Goal: Task Accomplishment & Management: Manage account settings

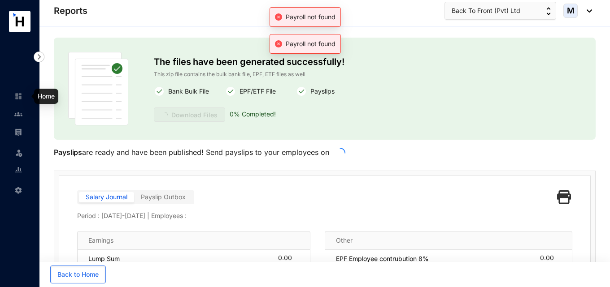
click at [19, 98] on img at bounding box center [18, 96] width 8 height 8
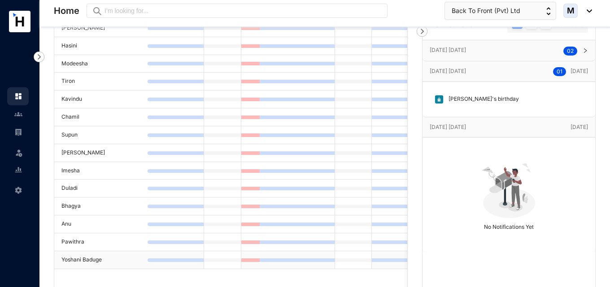
scroll to position [65, 0]
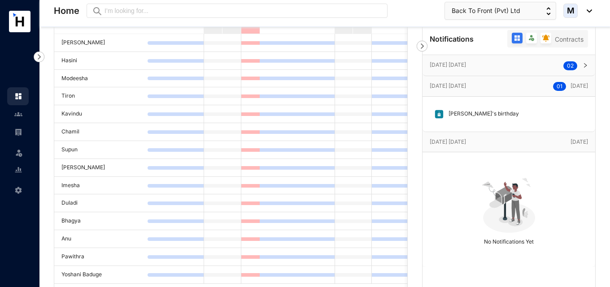
click at [23, 115] on link at bounding box center [25, 114] width 22 height 9
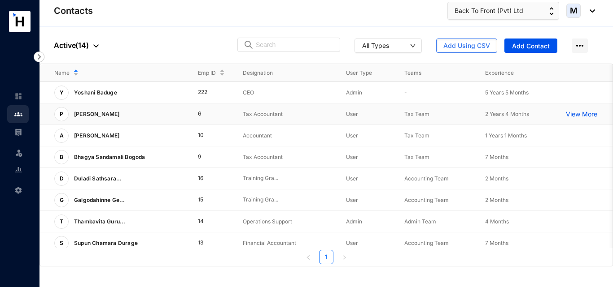
click at [100, 117] on p "[PERSON_NAME]" at bounding box center [96, 114] width 55 height 14
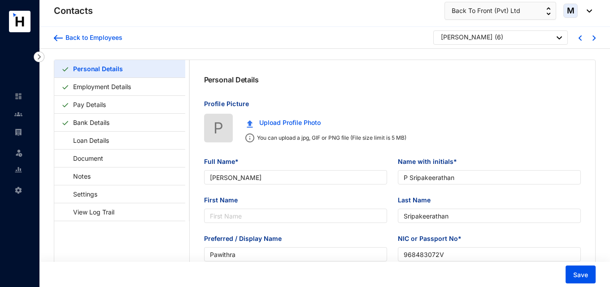
type input "[PERSON_NAME]"
type input "P Sripakeerathan"
type input "Sripakeerathan"
type input "Pawithra"
type input "968483072V"
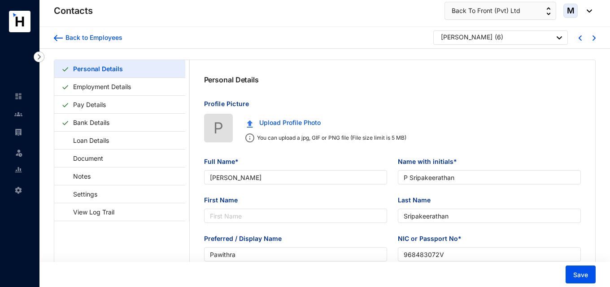
type input "777252294"
type input "[STREET_ADDRESS]"
type input "[DATE]"
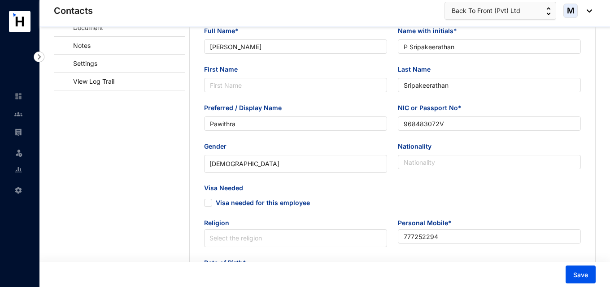
scroll to position [135, 0]
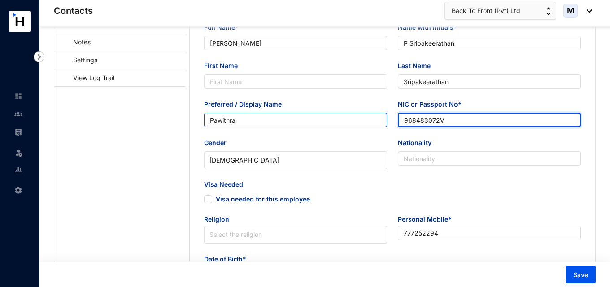
drag, startPoint x: 439, startPoint y: 118, endPoint x: 386, endPoint y: 118, distance: 53.4
click at [386, 118] on div "Preferred / Display Name Pawithra NIC or Passport No* 968483072V" at bounding box center [393, 119] width 388 height 39
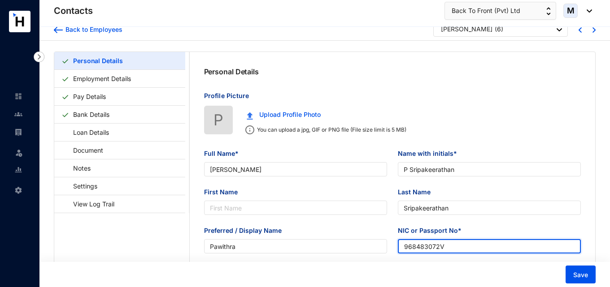
scroll to position [0, 0]
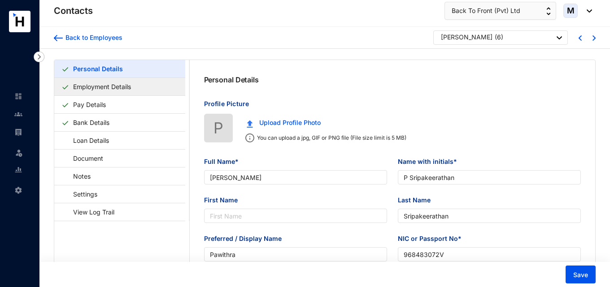
click at [101, 89] on link "Employment Details" at bounding box center [102, 87] width 65 height 18
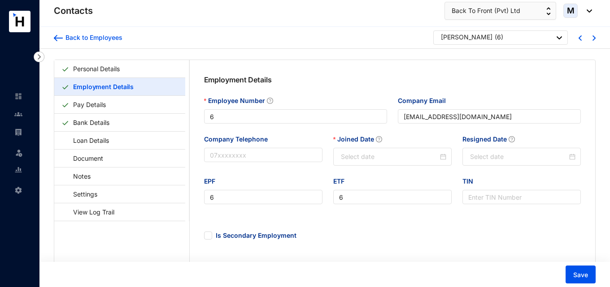
type input "[DATE]"
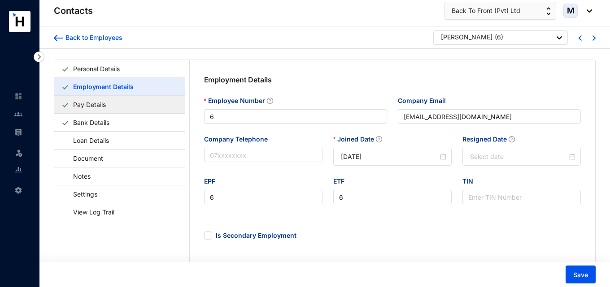
click at [109, 106] on link "Pay Details" at bounding box center [90, 105] width 40 height 18
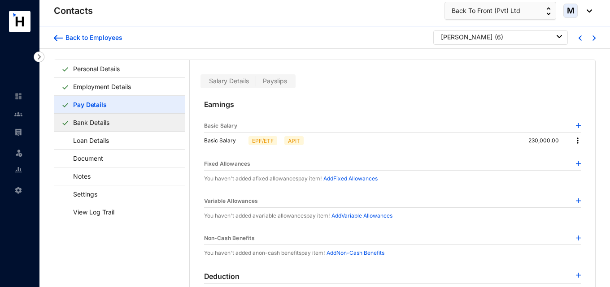
click at [113, 125] on link "Bank Details" at bounding box center [92, 122] width 44 height 18
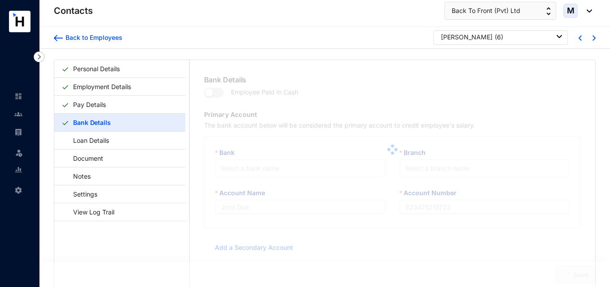
type input "[PERSON_NAME] National Bank"
type input "046020282998"
type input "[EMAIL_ADDRESS][DOMAIN_NAME]"
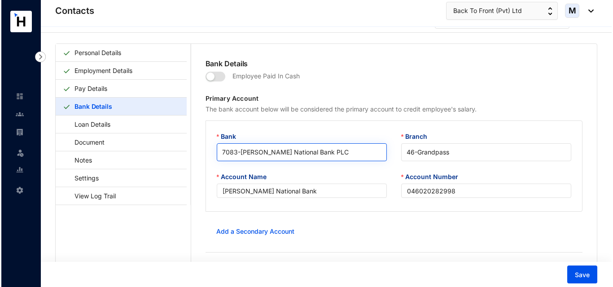
scroll to position [22, 0]
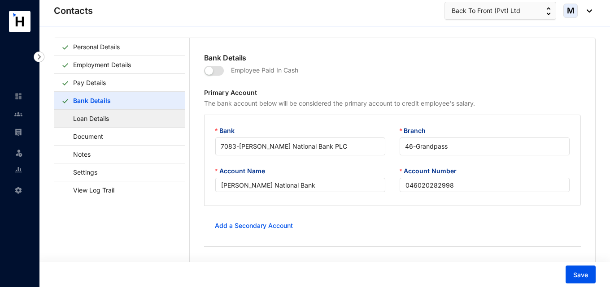
click at [96, 122] on link "Loan Details" at bounding box center [86, 118] width 51 height 18
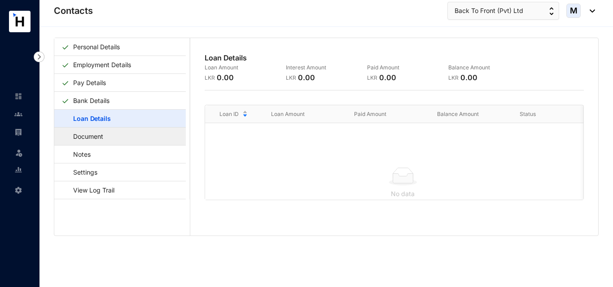
click at [106, 139] on link "Document" at bounding box center [83, 136] width 45 height 18
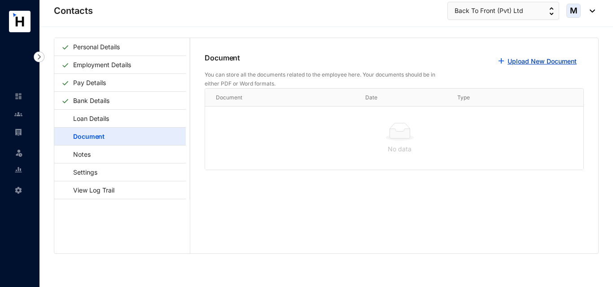
click at [511, 59] on link "Upload New Document" at bounding box center [541, 61] width 69 height 8
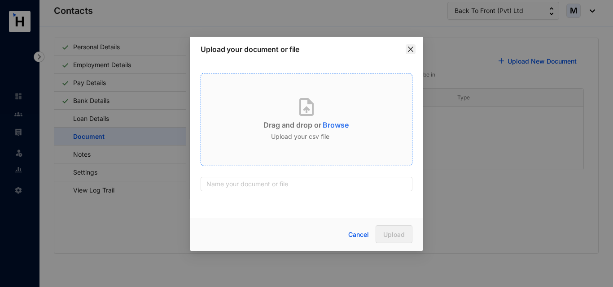
click at [409, 52] on icon "close" at bounding box center [410, 49] width 7 height 7
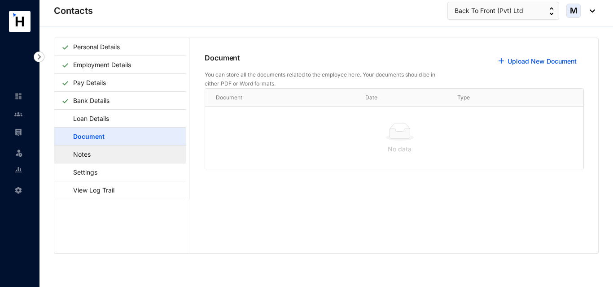
click at [91, 158] on link "Notes" at bounding box center [77, 154] width 32 height 18
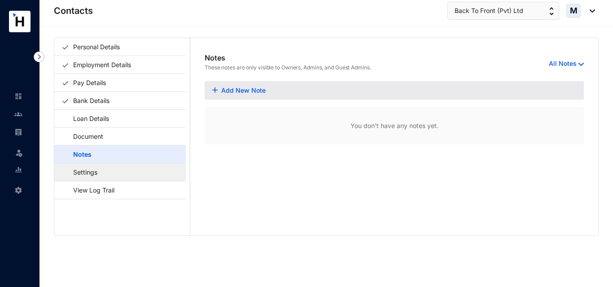
click at [100, 175] on link "Settings" at bounding box center [80, 172] width 39 height 18
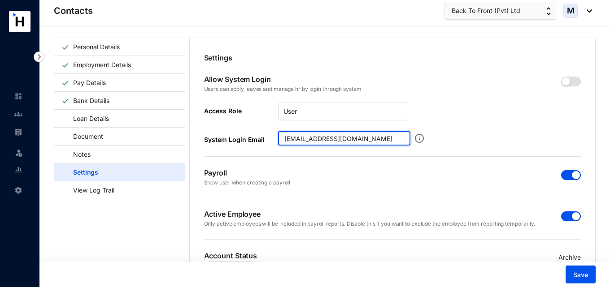
drag, startPoint x: 404, startPoint y: 139, endPoint x: 277, endPoint y: 138, distance: 127.4
click at [277, 138] on div "System Login Email [EMAIL_ADDRESS][DOMAIN_NAME]" at bounding box center [307, 138] width 206 height 14
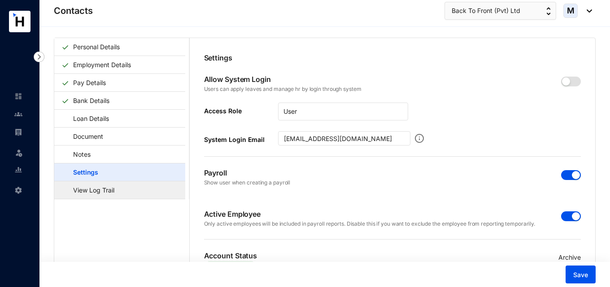
click at [117, 194] on link "View Log Trail" at bounding box center [89, 190] width 56 height 18
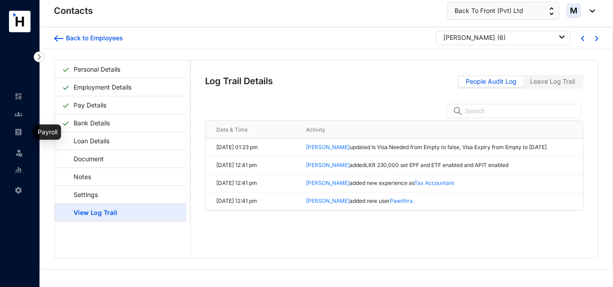
click at [22, 131] on img at bounding box center [18, 132] width 8 height 8
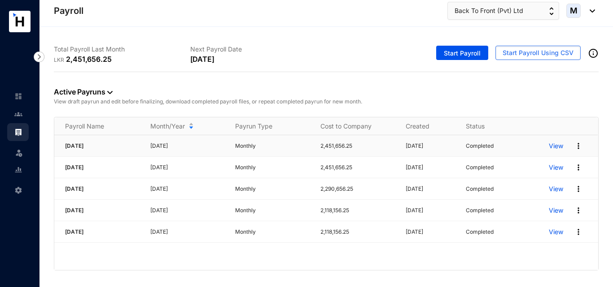
click at [550, 148] on p "View" at bounding box center [555, 146] width 14 height 9
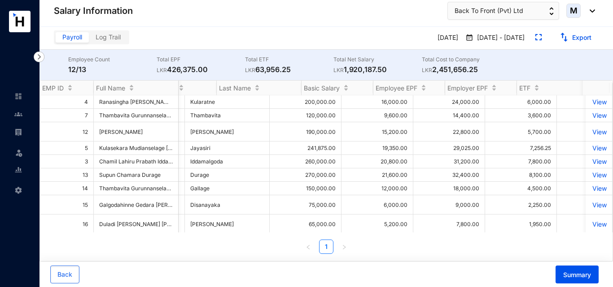
scroll to position [0, 154]
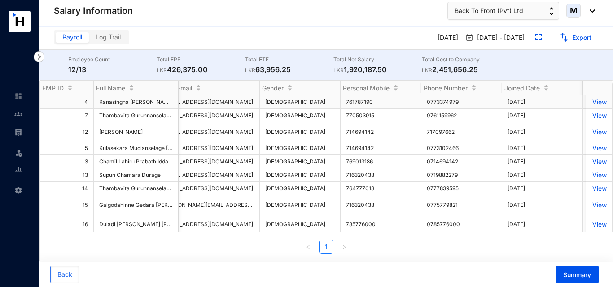
click at [591, 103] on p "View" at bounding box center [599, 102] width 16 height 8
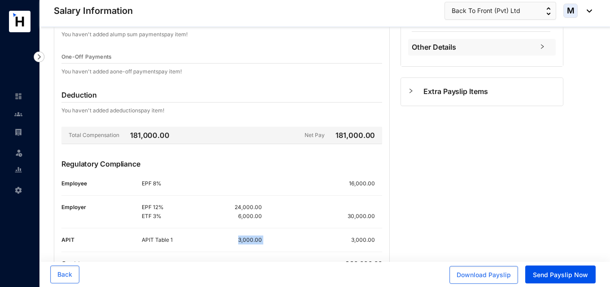
drag, startPoint x: 239, startPoint y: 242, endPoint x: 269, endPoint y: 244, distance: 30.1
click at [269, 244] on div "APIT Table 1 3,000.00 3,000.00" at bounding box center [262, 240] width 240 height 9
click at [328, 239] on div "3,000.00" at bounding box center [322, 240] width 120 height 9
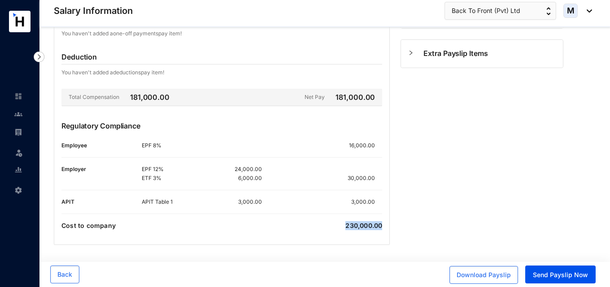
drag, startPoint x: 347, startPoint y: 226, endPoint x: 392, endPoint y: 226, distance: 44.4
click at [392, 226] on div "Earnings Basic Salary Basic Salary EPF/ETF APIT 200,000.00 Fixed Allowances You…" at bounding box center [221, 21] width 347 height 448
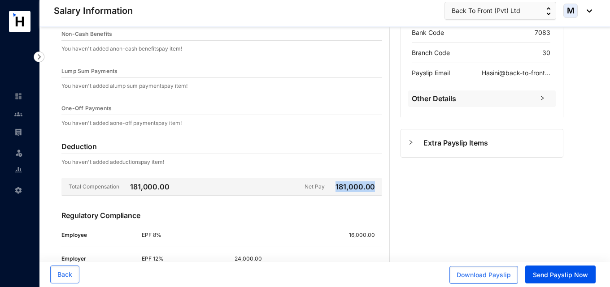
drag, startPoint x: 374, startPoint y: 187, endPoint x: 337, endPoint y: 183, distance: 37.0
click at [337, 183] on div "Net Pay 181,000.00" at bounding box center [344, 187] width 78 height 11
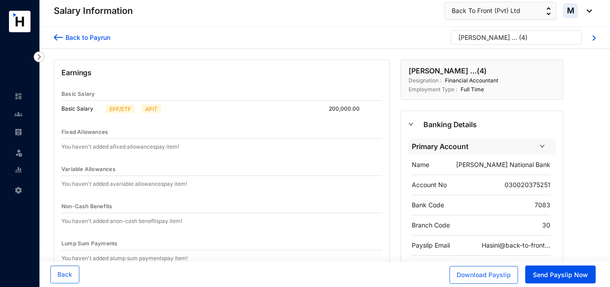
click at [57, 33] on img at bounding box center [58, 37] width 9 height 9
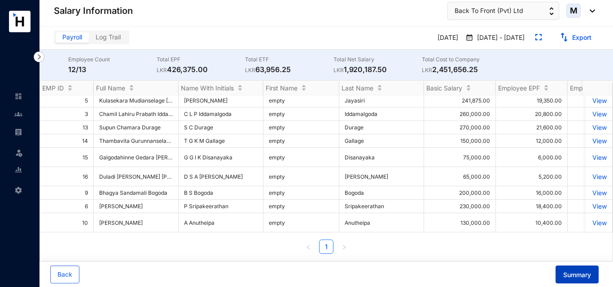
click at [564, 276] on span "Summary" at bounding box center [577, 275] width 28 height 9
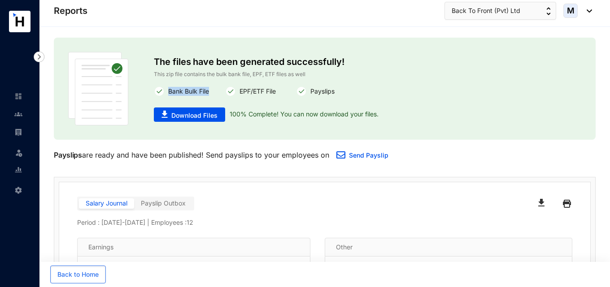
drag, startPoint x: 169, startPoint y: 92, endPoint x: 213, endPoint y: 99, distance: 44.9
click at [211, 93] on div "Bank Bulk File" at bounding box center [189, 91] width 71 height 11
drag, startPoint x: 242, startPoint y: 91, endPoint x: 290, endPoint y: 97, distance: 48.4
click at [285, 91] on div "EPF/ETF File" at bounding box center [260, 91] width 71 height 11
click at [337, 91] on div "Payslips" at bounding box center [331, 91] width 71 height 11
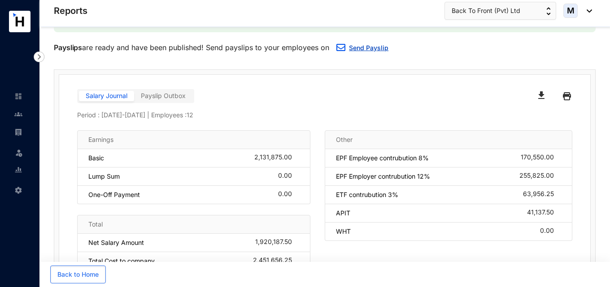
click at [356, 48] on link "Send Payslip" at bounding box center [368, 48] width 39 height 8
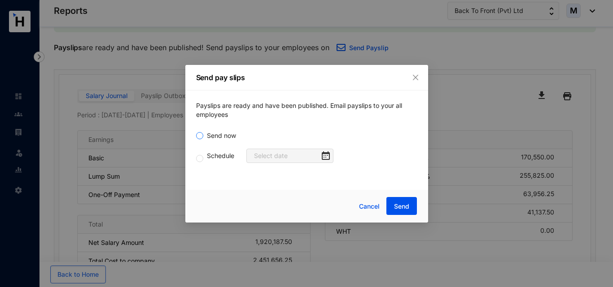
click at [224, 136] on span "Send now" at bounding box center [221, 136] width 36 height 10
click at [203, 136] on input "Send now" at bounding box center [199, 135] width 7 height 7
radio input "true"
click at [214, 157] on span "Schedule" at bounding box center [220, 156] width 35 height 10
click at [203, 157] on input "Schedule" at bounding box center [199, 158] width 7 height 7
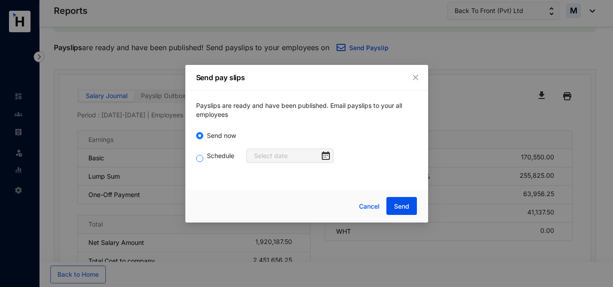
radio input "true"
radio input "false"
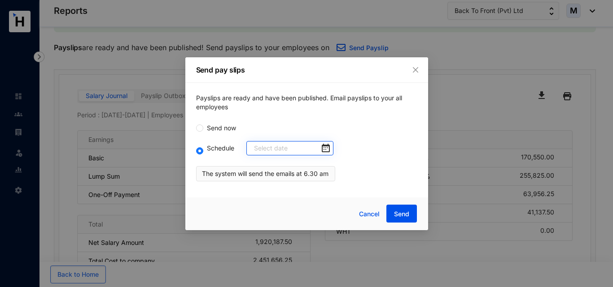
click at [320, 147] on div at bounding box center [292, 149] width 76 height 10
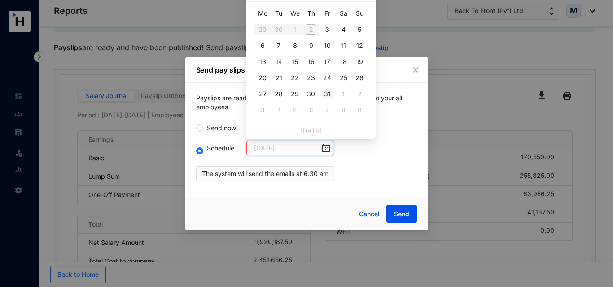
click at [329, 91] on div "31" at bounding box center [327, 94] width 11 height 11
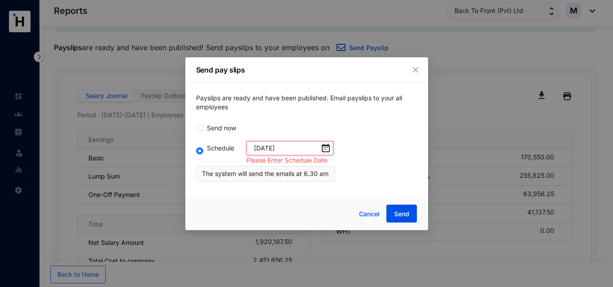
type input "[DATE]"
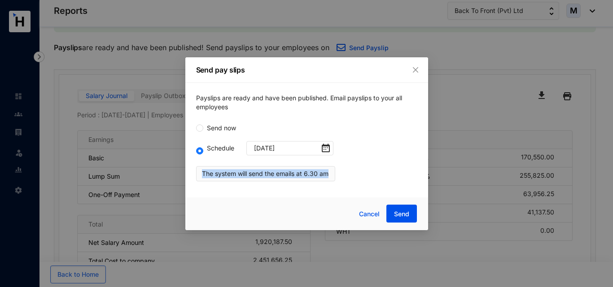
drag, startPoint x: 204, startPoint y: 175, endPoint x: 337, endPoint y: 181, distance: 133.8
click at [337, 181] on div "Schedule [DATE] The system will send the emails at 6.30 am" at bounding box center [306, 161] width 221 height 40
click at [328, 188] on div "Payslips are ready and have been published. Email payslips to your all employee…" at bounding box center [306, 137] width 243 height 109
click at [368, 219] on span "Cancel" at bounding box center [369, 214] width 21 height 10
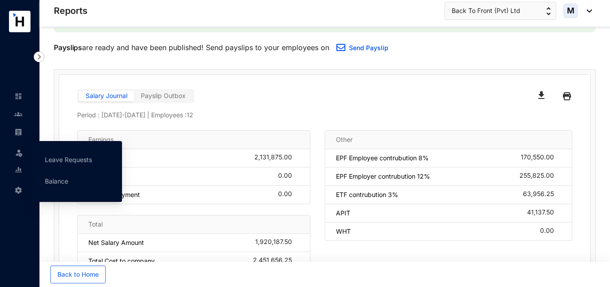
click at [22, 153] on img at bounding box center [18, 152] width 9 height 9
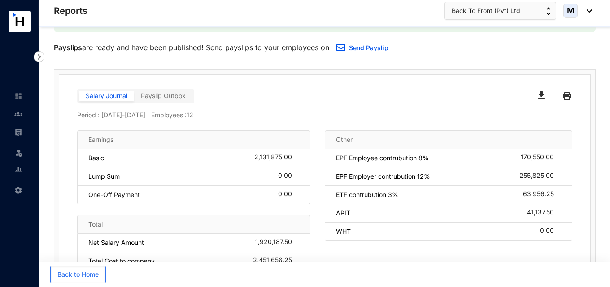
click at [20, 170] on img at bounding box center [18, 170] width 8 height 8
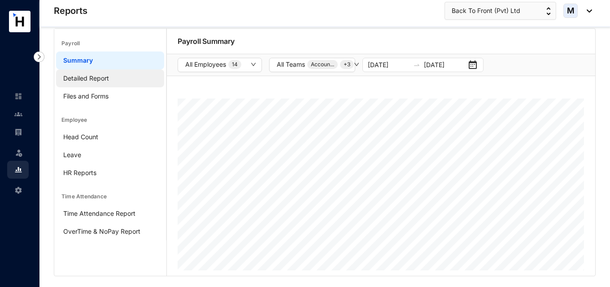
click at [99, 79] on link "Detailed Report" at bounding box center [86, 78] width 46 height 8
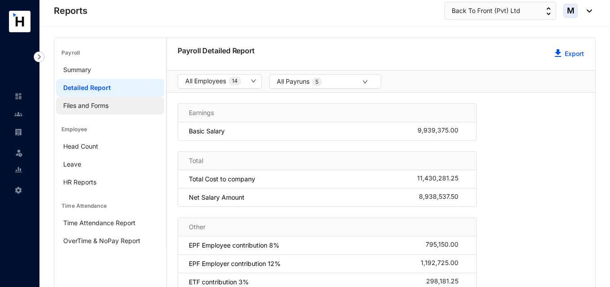
click at [95, 108] on link "Files and Forms" at bounding box center [85, 106] width 45 height 8
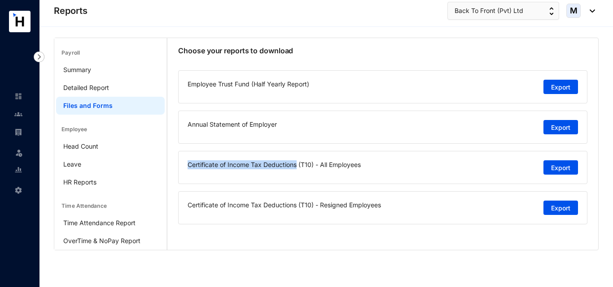
drag, startPoint x: 187, startPoint y: 165, endPoint x: 298, endPoint y: 165, distance: 111.2
click at [298, 165] on div "Certificate of Income Tax Deductions (T10) - All Employees Export" at bounding box center [382, 167] width 409 height 33
click at [93, 149] on link "Head Count" at bounding box center [80, 147] width 35 height 8
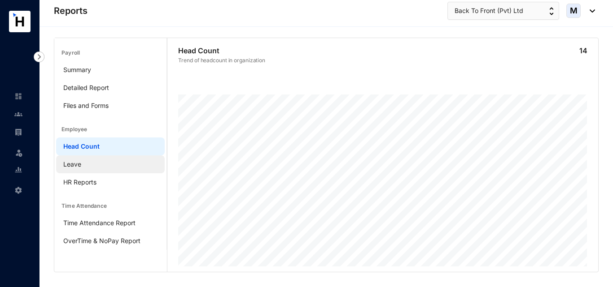
click at [81, 164] on link "Leave" at bounding box center [72, 165] width 18 height 8
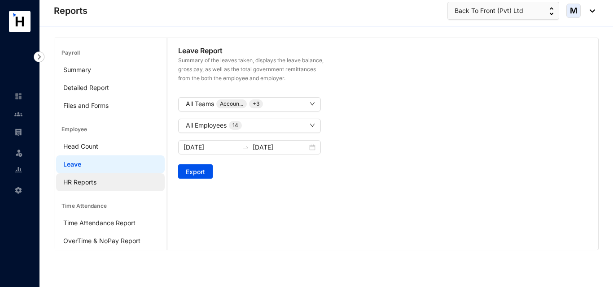
click at [96, 180] on link "HR Reports" at bounding box center [79, 182] width 33 height 8
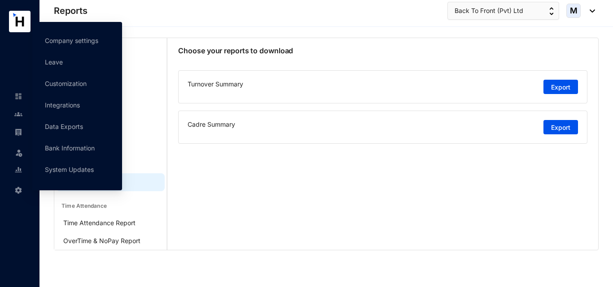
click at [16, 191] on img at bounding box center [18, 191] width 8 height 8
click at [56, 109] on link "Integrations" at bounding box center [62, 105] width 35 height 8
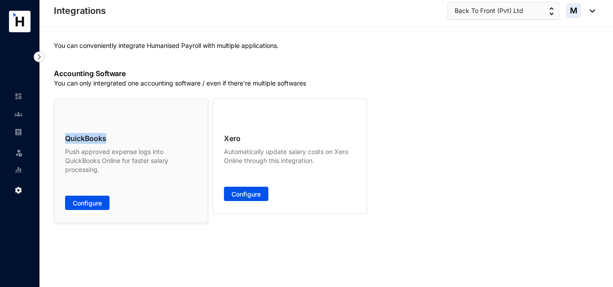
drag, startPoint x: 64, startPoint y: 139, endPoint x: 115, endPoint y: 137, distance: 51.6
click at [115, 137] on div "QuickBooks Push approved expense logs into QuickBooks Online for faster salary …" at bounding box center [131, 161] width 154 height 125
click at [240, 198] on span "Configure" at bounding box center [245, 195] width 29 height 9
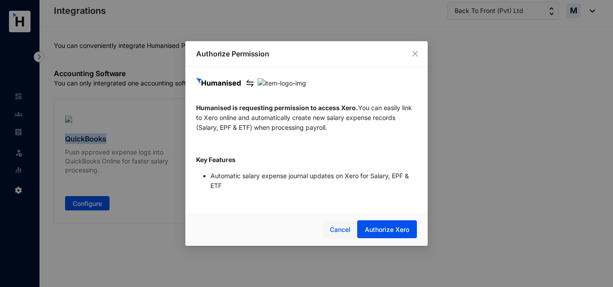
click at [330, 234] on span "Cancel" at bounding box center [340, 230] width 21 height 10
